Goal: Find specific page/section: Find specific page/section

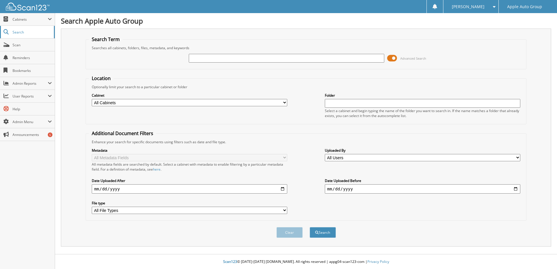
click at [15, 31] on span "Search" at bounding box center [32, 32] width 38 height 5
click at [19, 17] on span "Cabinets" at bounding box center [30, 19] width 35 height 5
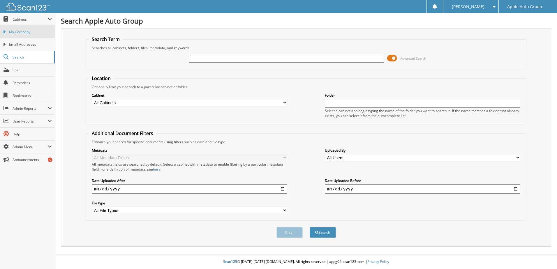
click at [27, 31] on span "My Company" at bounding box center [30, 31] width 43 height 5
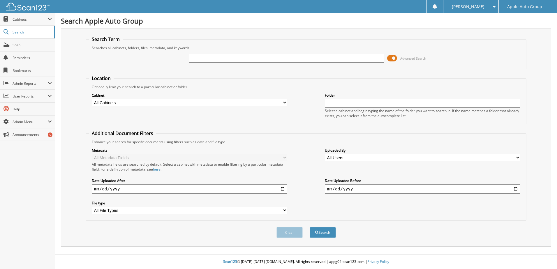
click at [221, 55] on input "text" at bounding box center [287, 58] width 196 height 9
type input "KT672832"
click at [327, 230] on button "Search" at bounding box center [323, 232] width 26 height 11
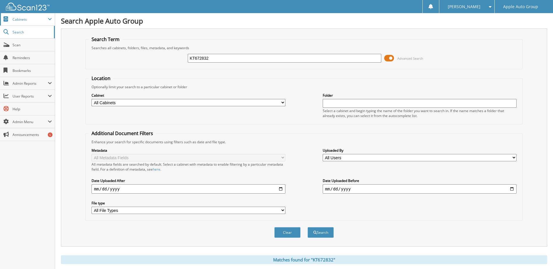
click at [27, 19] on span "Cabinets" at bounding box center [30, 19] width 35 height 5
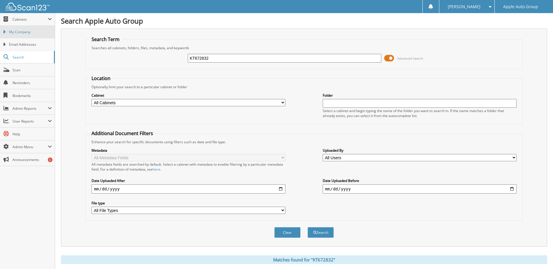
click at [25, 27] on link "My Company" at bounding box center [27, 32] width 55 height 13
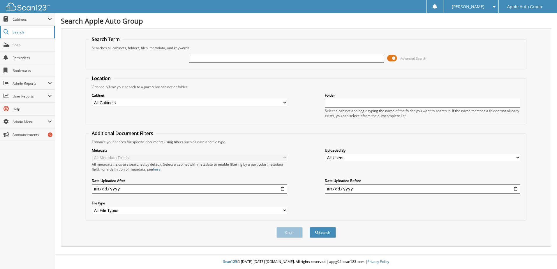
click at [22, 30] on span "Search" at bounding box center [32, 32] width 38 height 5
click at [24, 21] on span "Cabinets" at bounding box center [30, 19] width 35 height 5
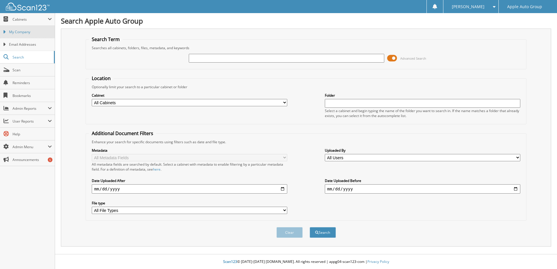
click at [32, 34] on span "My Company" at bounding box center [30, 31] width 43 height 5
